Goal: Communication & Community: Answer question/provide support

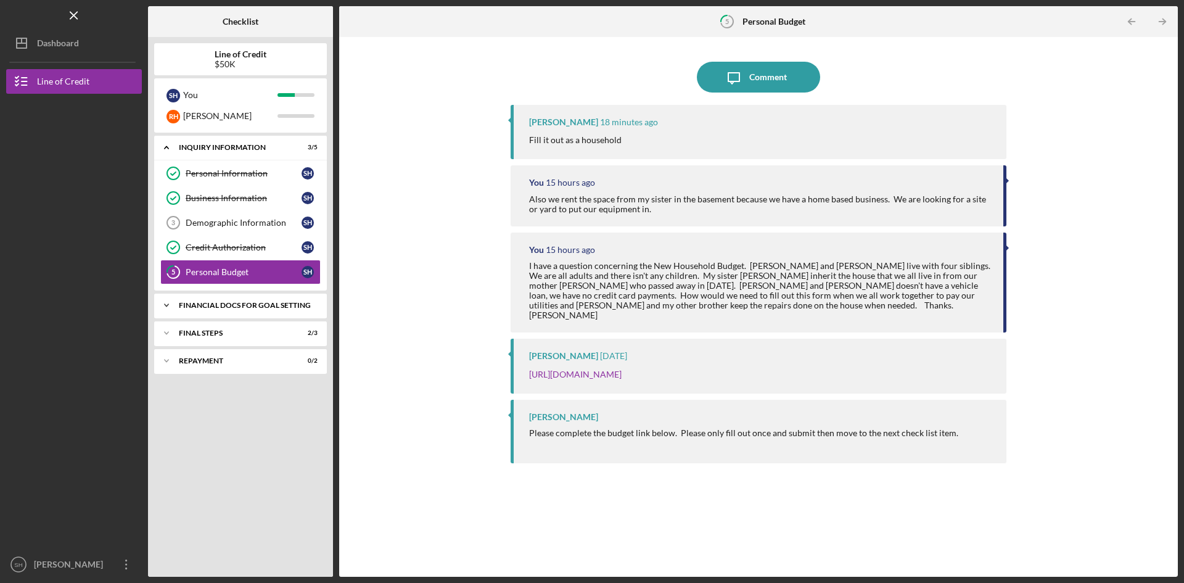
click at [272, 305] on div "Financial Docs for Goal Setting" at bounding box center [245, 305] width 133 height 7
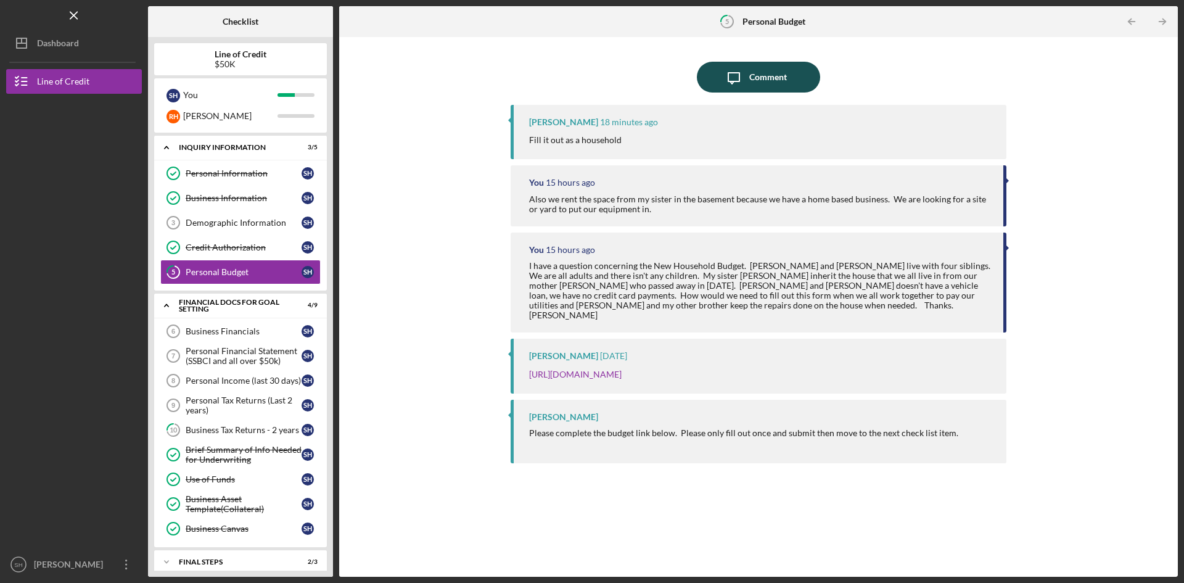
click at [771, 75] on div "Comment" at bounding box center [768, 77] width 38 height 31
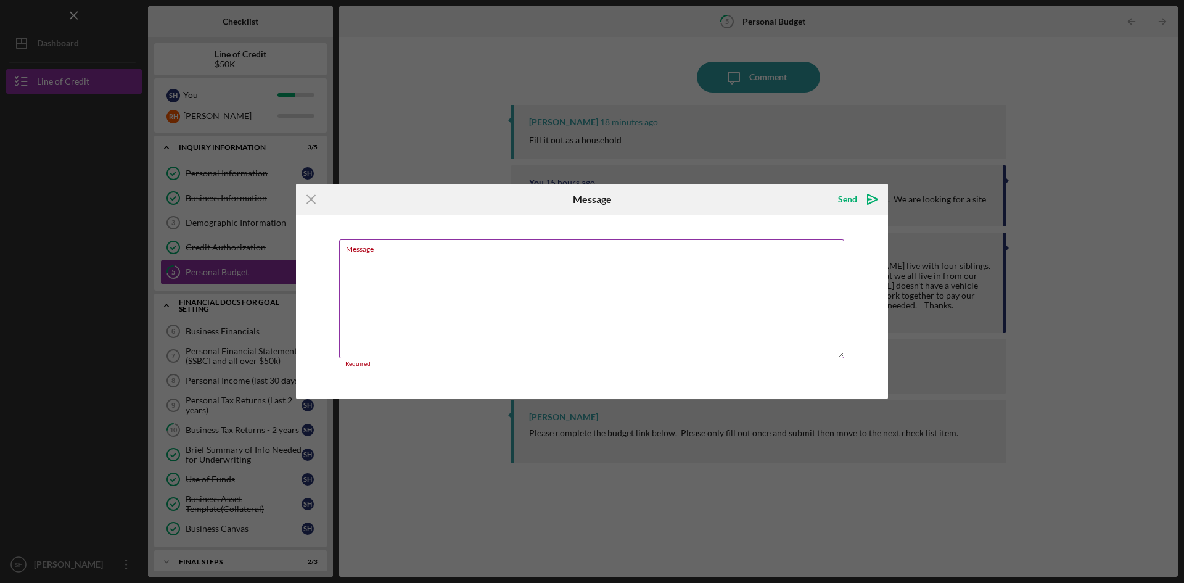
click at [393, 253] on div "Message Required" at bounding box center [592, 303] width 506 height 128
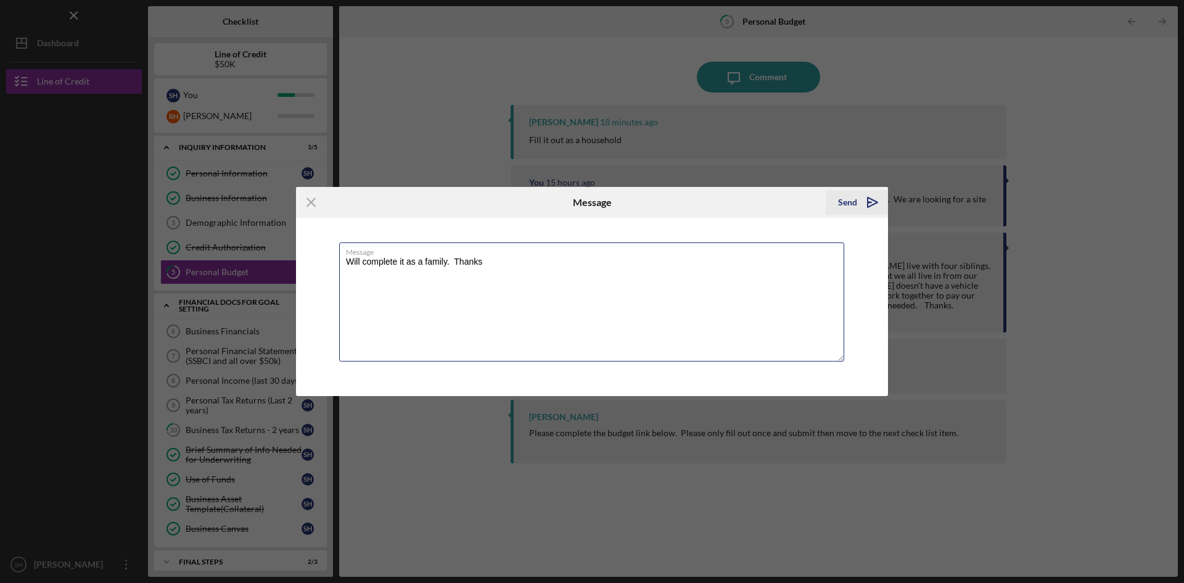
type textarea "Will complete it as a family. Thanks"
click at [841, 200] on div "Send" at bounding box center [847, 202] width 19 height 25
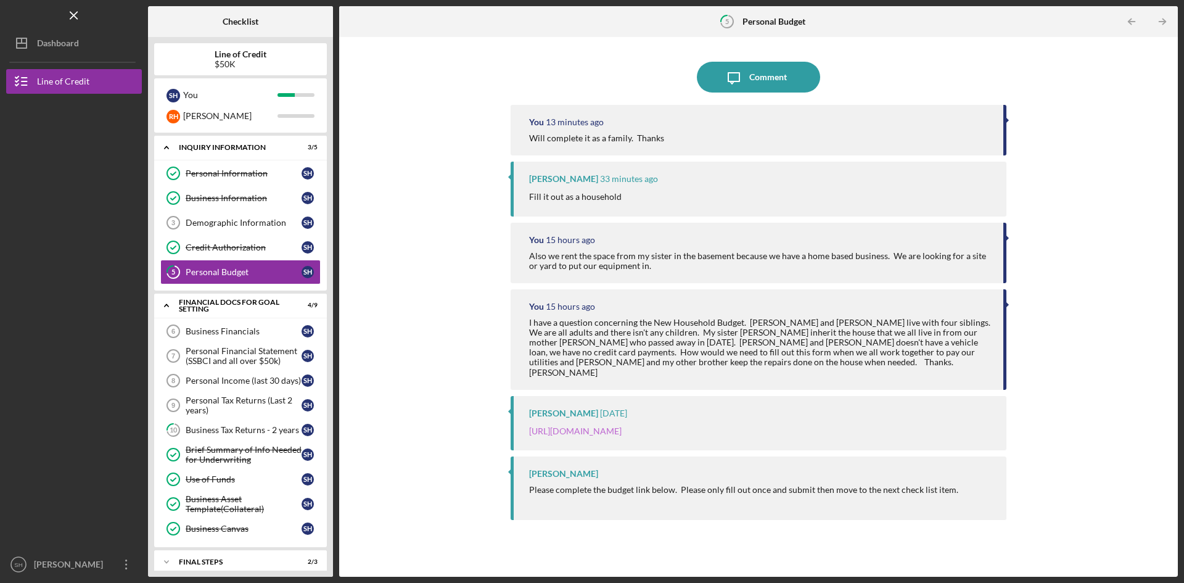
click at [622, 425] on link "[URL][DOMAIN_NAME]" at bounding box center [575, 430] width 92 height 10
